Goal: Communication & Community: Answer question/provide support

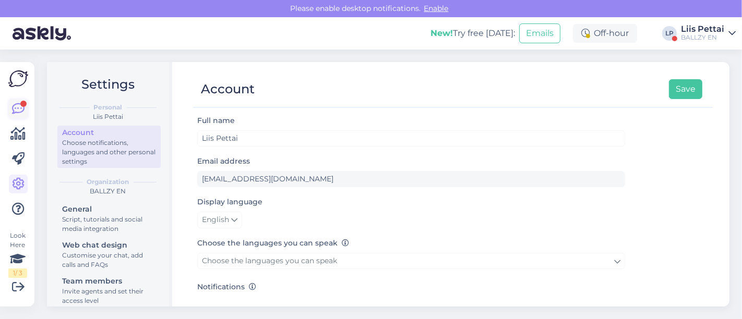
click at [18, 110] on icon at bounding box center [18, 109] width 13 height 13
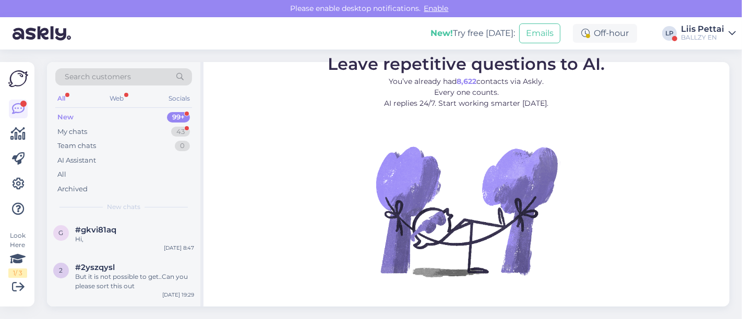
click at [93, 114] on div "New 99+" at bounding box center [123, 117] width 137 height 15
click at [90, 125] on div "My chats 43" at bounding box center [123, 132] width 137 height 15
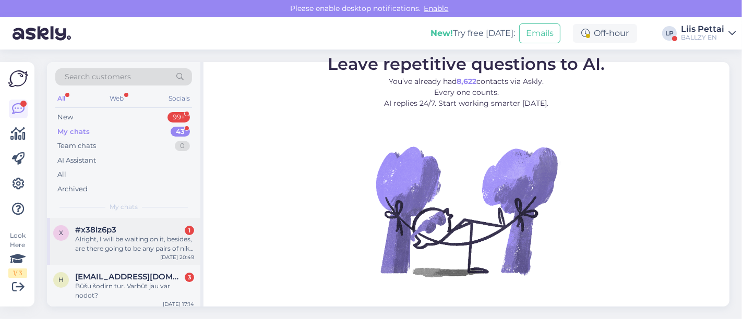
click at [89, 235] on div "Alright, I will be waiting on it, besides, are there going to be any pairs of n…" at bounding box center [134, 244] width 119 height 19
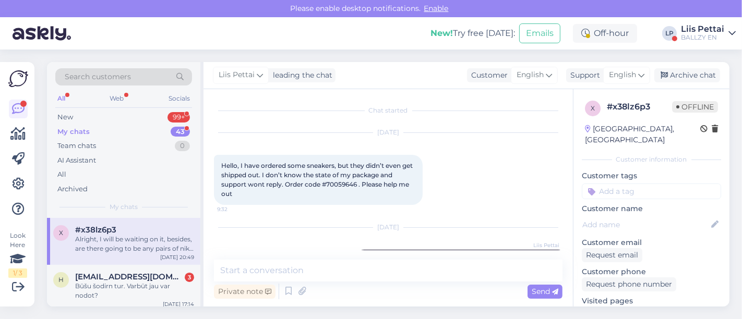
scroll to position [280, 0]
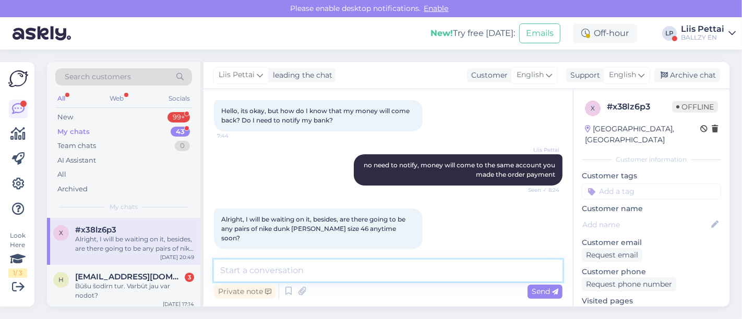
click at [364, 273] on textarea at bounding box center [388, 271] width 349 height 22
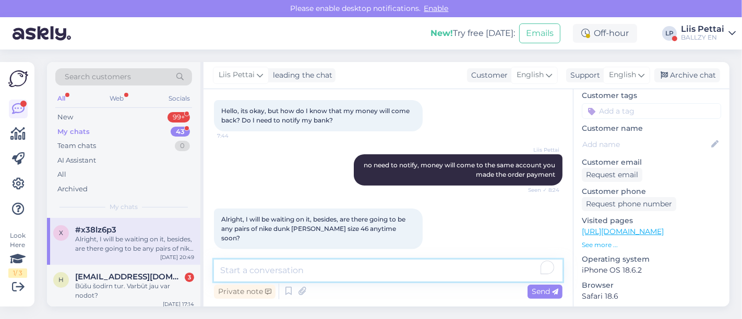
scroll to position [86, 0]
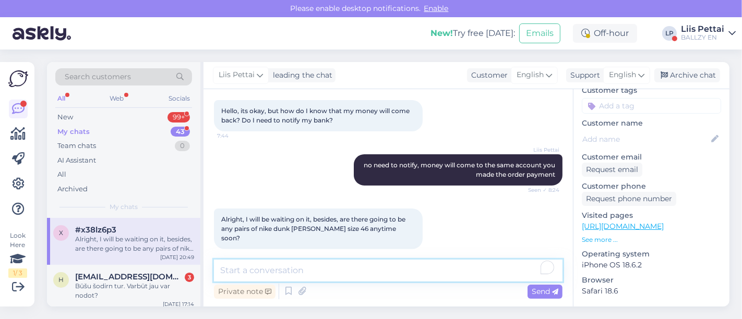
click at [472, 270] on textarea "To enrich screen reader interactions, please activate Accessibility in Grammarl…" at bounding box center [388, 271] width 349 height 22
type textarea "no not anytime soon, maybe couple of months"
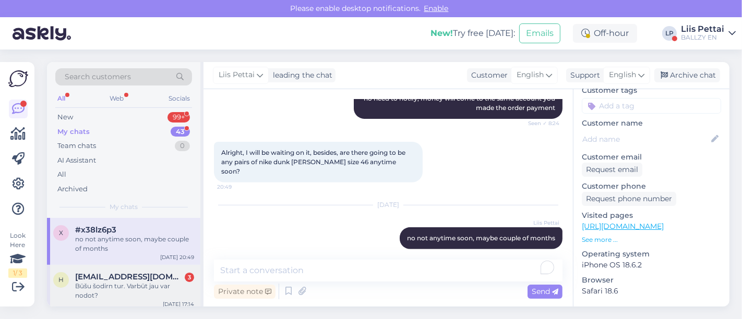
click at [142, 285] on div "Būšu šodirn tur. Varbūt jau var nodot?" at bounding box center [134, 291] width 119 height 19
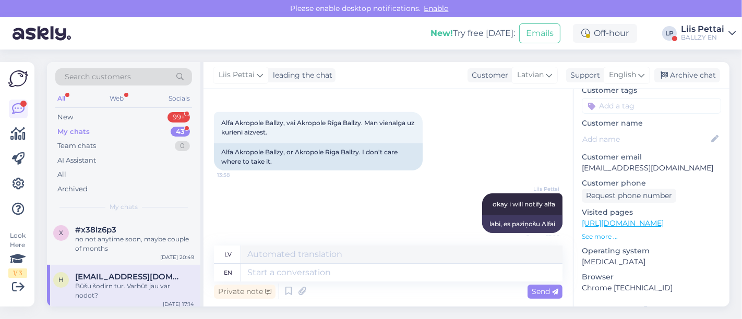
scroll to position [618, 0]
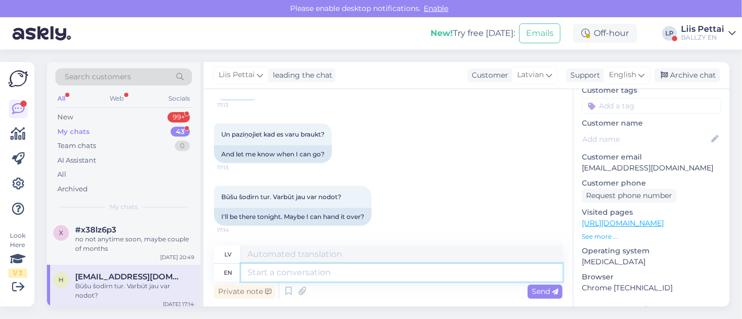
click at [486, 277] on textarea at bounding box center [401, 273] width 321 height 18
type textarea "they ha"
type textarea "viņi"
type textarea "they have bee"
type textarea "viņiem ir"
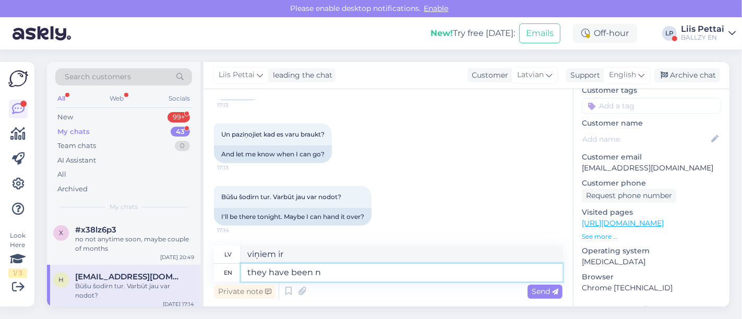
type textarea "they have been no"
type textarea "viņi ir bijuši"
type textarea "they have been notified,"
type textarea "viņiem ir paziņots,"
type textarea "they have been notified, go an"
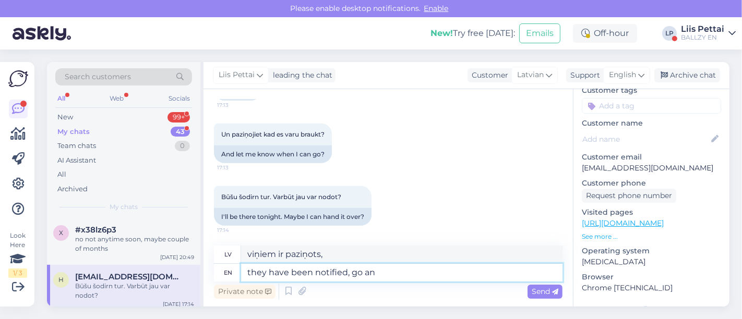
type textarea "viņiem ir paziņots, dodieties"
type textarea "they have been notified, go any time"
type textarea "viņiem ir paziņots, dodieties jebkurā virzienā"
type textarea "they have been notified, go any time y"
type textarea "viņi ir informēti, dodieties jebkurā laikā"
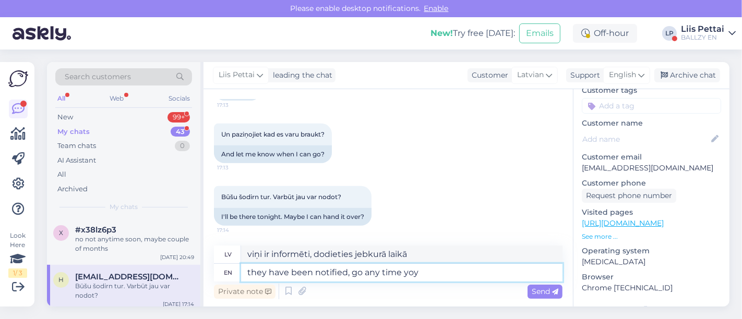
type textarea "they have been notified, go any time yoy l"
type textarea "viņiem ir paziņots, dodieties jebkurā laikā"
type textarea "they have been notified, go any time you"
type textarea "viņi ir informēti, dodieties jebkurā laikā"
type textarea "they have been notified, go any time you l"
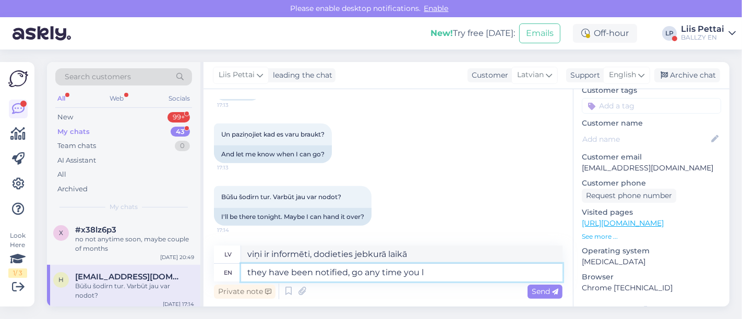
type textarea "viņiem ir paziņots, dodieties jebkurā laikā"
type textarea "they have been notified, go any time you like"
type textarea "viņi ir informēti, dodieties jebkurā laikā"
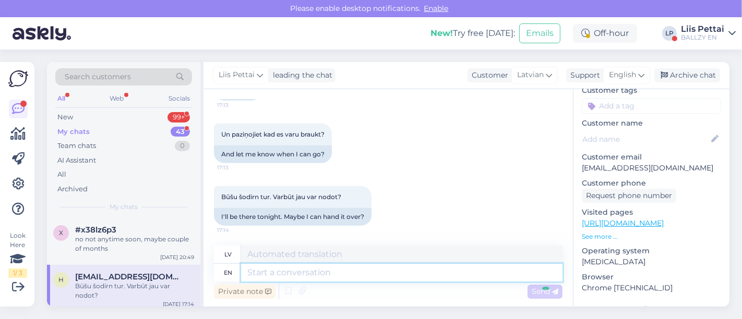
scroll to position [702, 0]
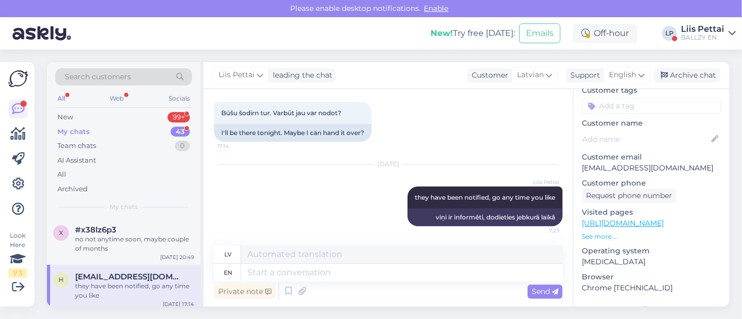
click at [164, 282] on div "they have been notified, go any time you like" at bounding box center [134, 291] width 119 height 19
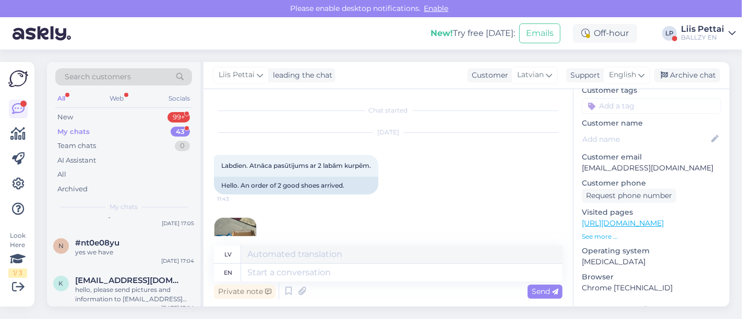
scroll to position [278, 0]
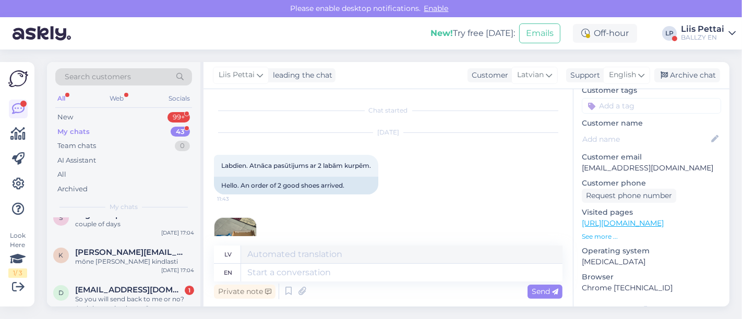
click at [705, 32] on div "Liis Pettai" at bounding box center [702, 29] width 43 height 8
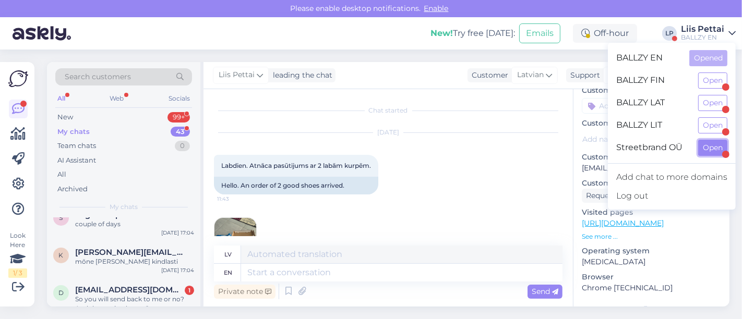
click at [711, 148] on button "Open" at bounding box center [712, 148] width 29 height 16
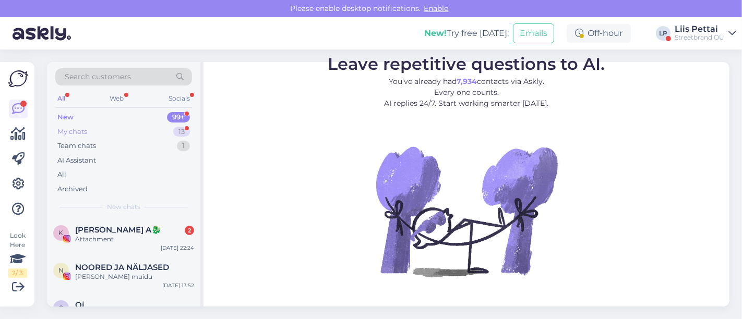
click at [112, 134] on div "My chats 13" at bounding box center [123, 132] width 137 height 15
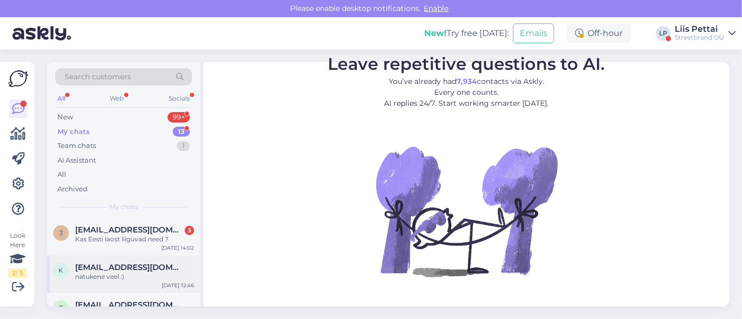
click at [100, 256] on div "k [EMAIL_ADDRESS][DOMAIN_NAME] natukene veel :) [DATE] 12:46" at bounding box center [123, 275] width 153 height 38
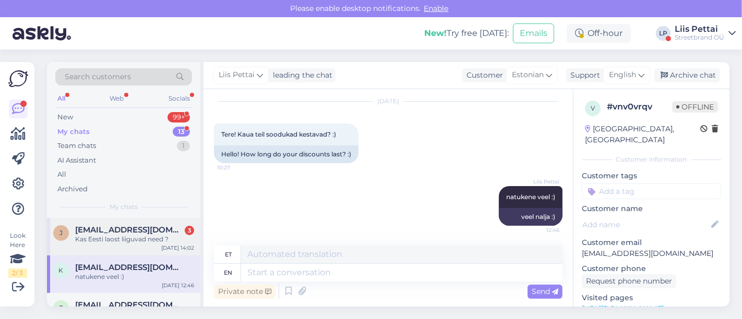
click at [116, 238] on div "Kas Eesti laost liiguvad need ?" at bounding box center [134, 239] width 119 height 9
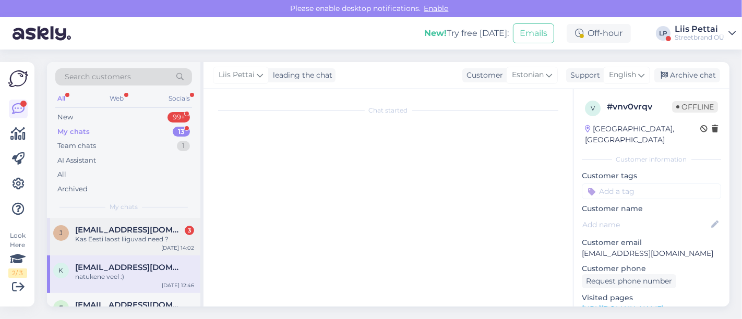
scroll to position [865, 0]
